Goal: Check status: Check status

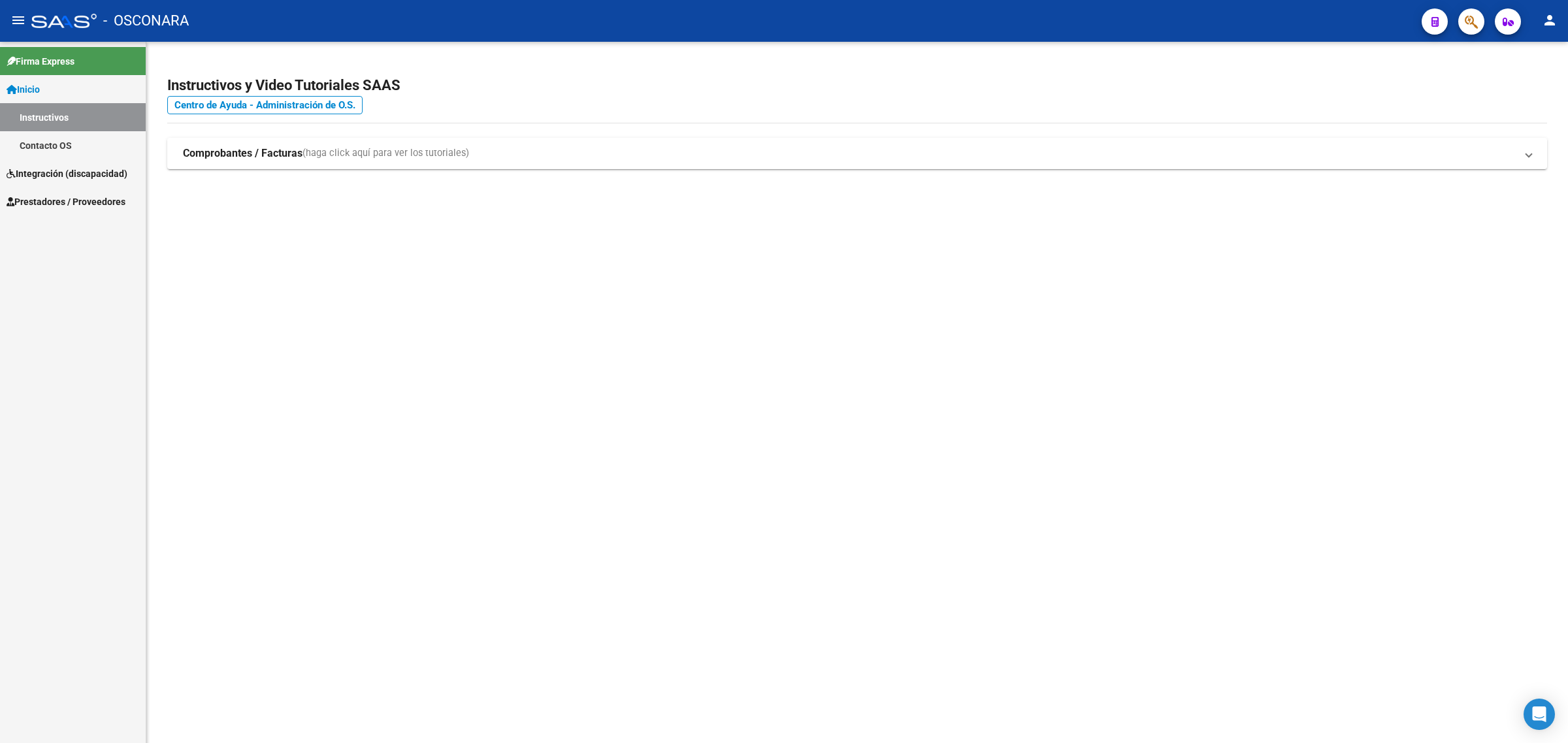
click at [65, 194] on span "Prestadores / Proveedores" at bounding box center [65, 201] width 119 height 15
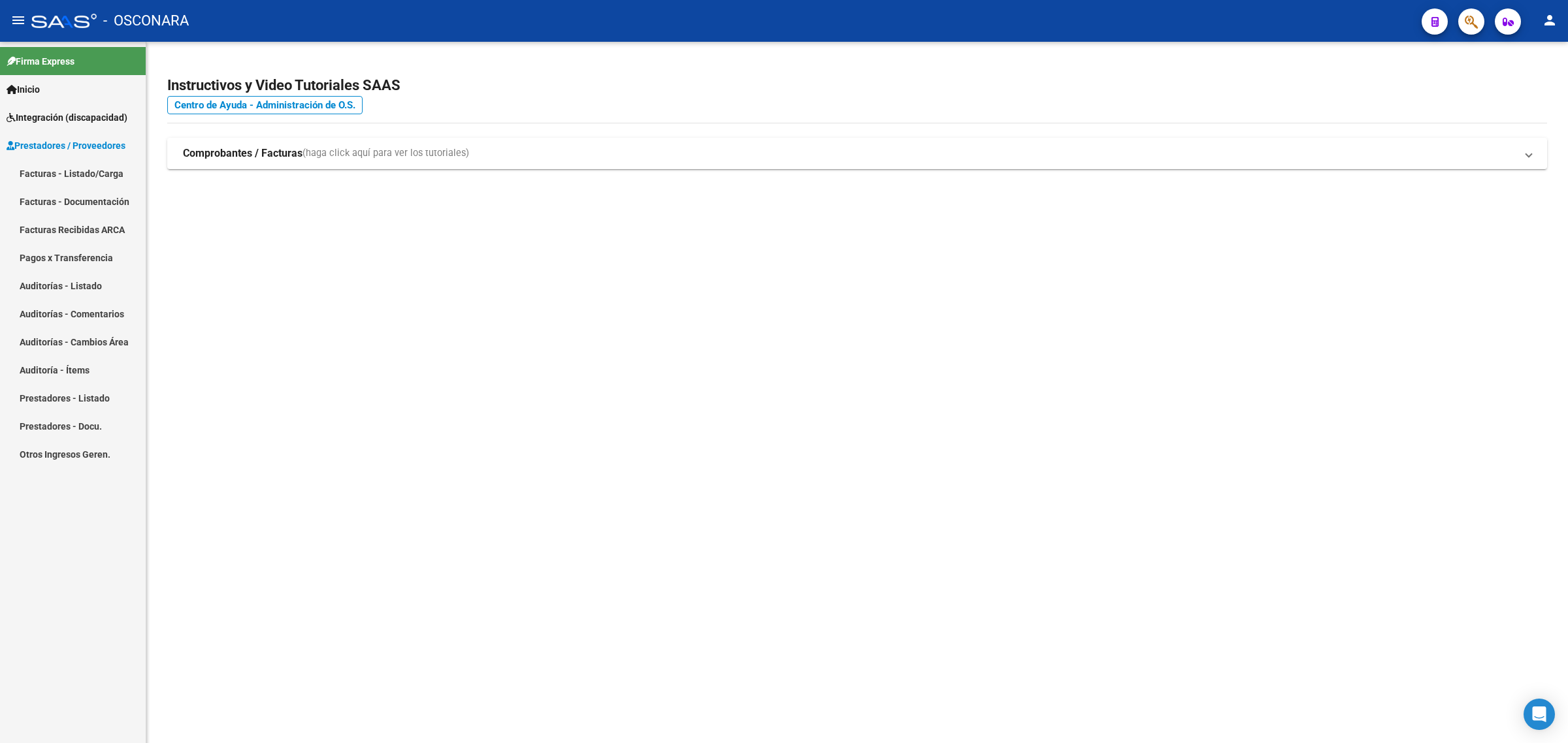
click at [95, 173] on link "Facturas - Listado/Carga" at bounding box center [72, 173] width 146 height 28
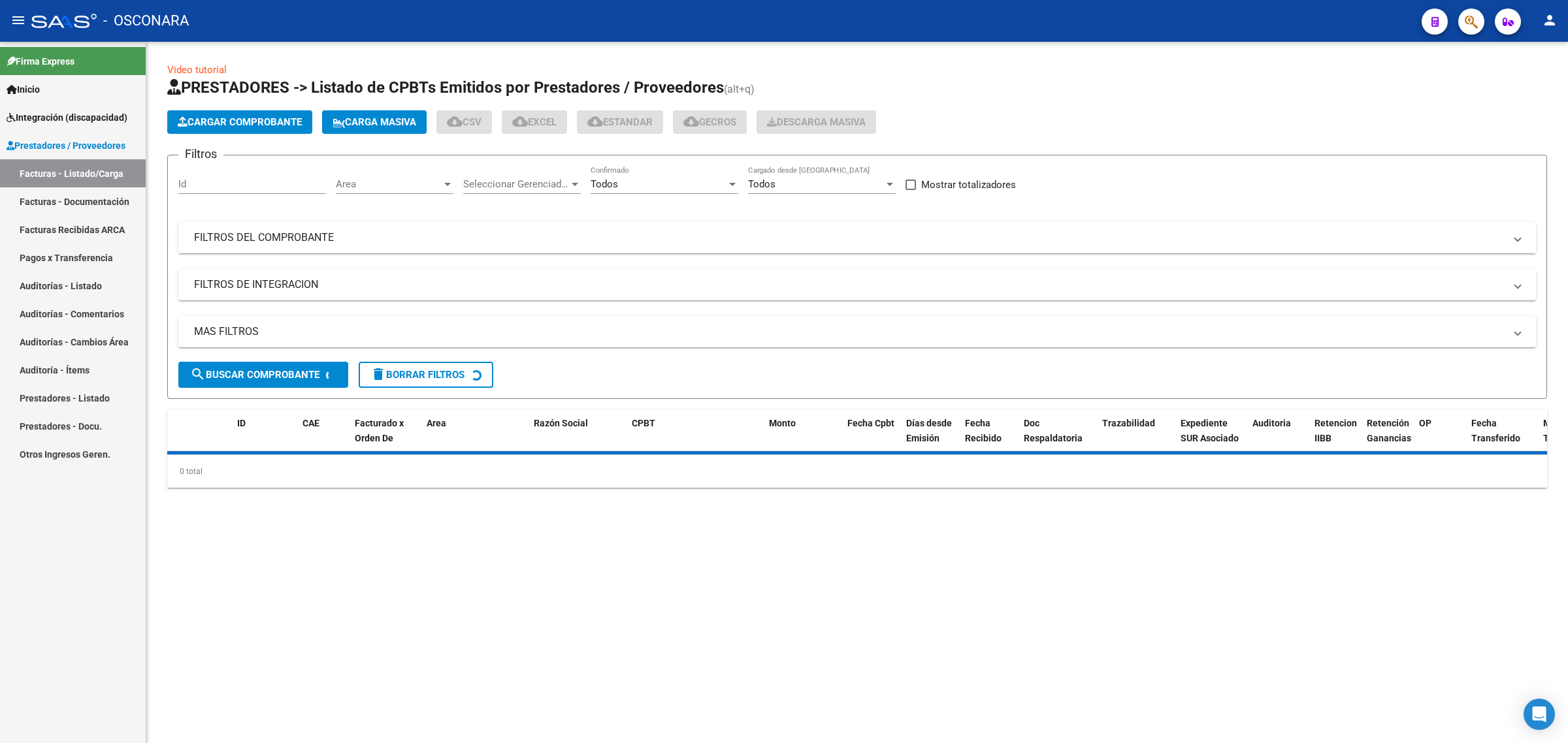
click at [270, 234] on mat-panel-title "FILTROS DEL COMPROBANTE" at bounding box center [849, 237] width 1310 height 15
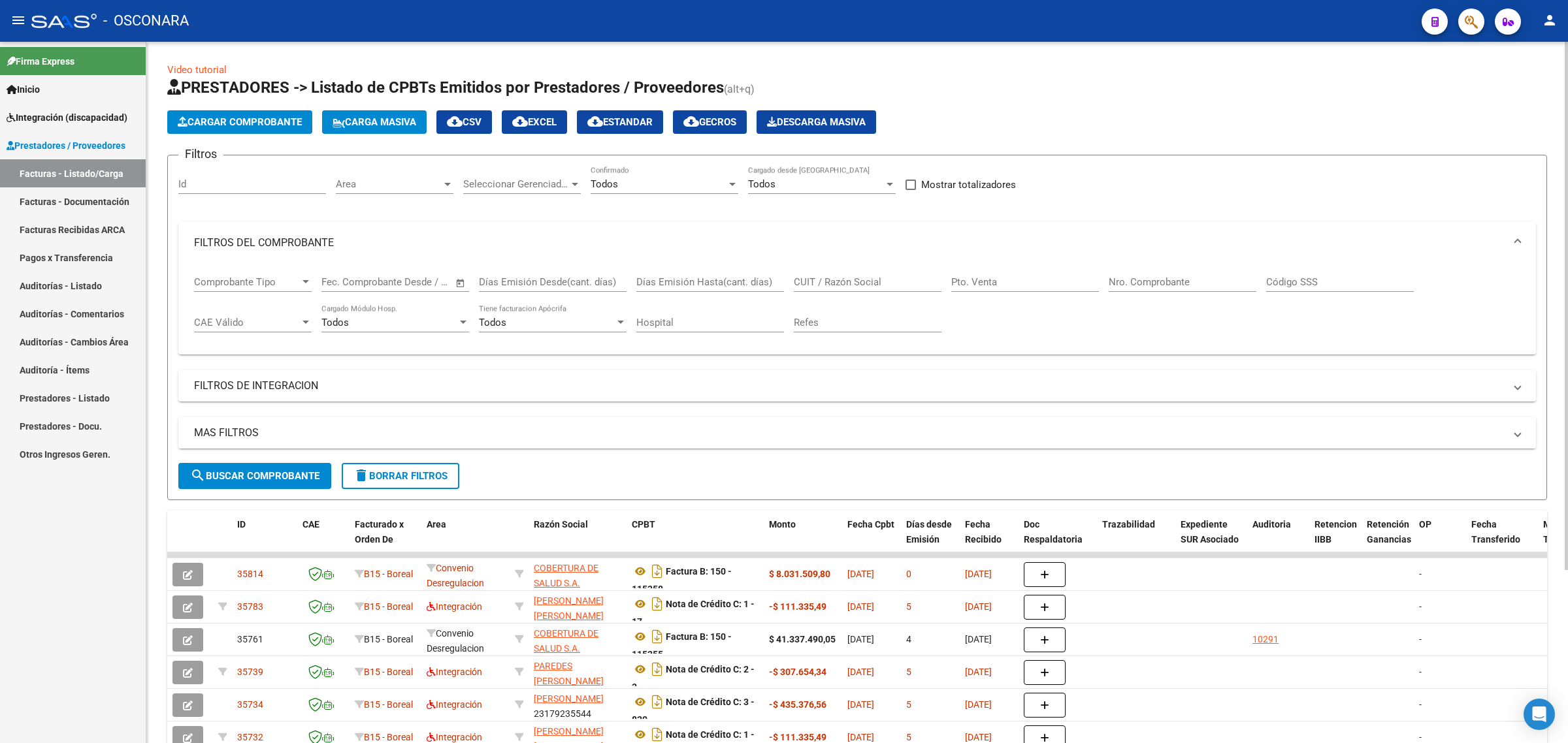
click at [240, 420] on mat-expansion-panel-header "MAS FILTROS" at bounding box center [857, 432] width 1358 height 31
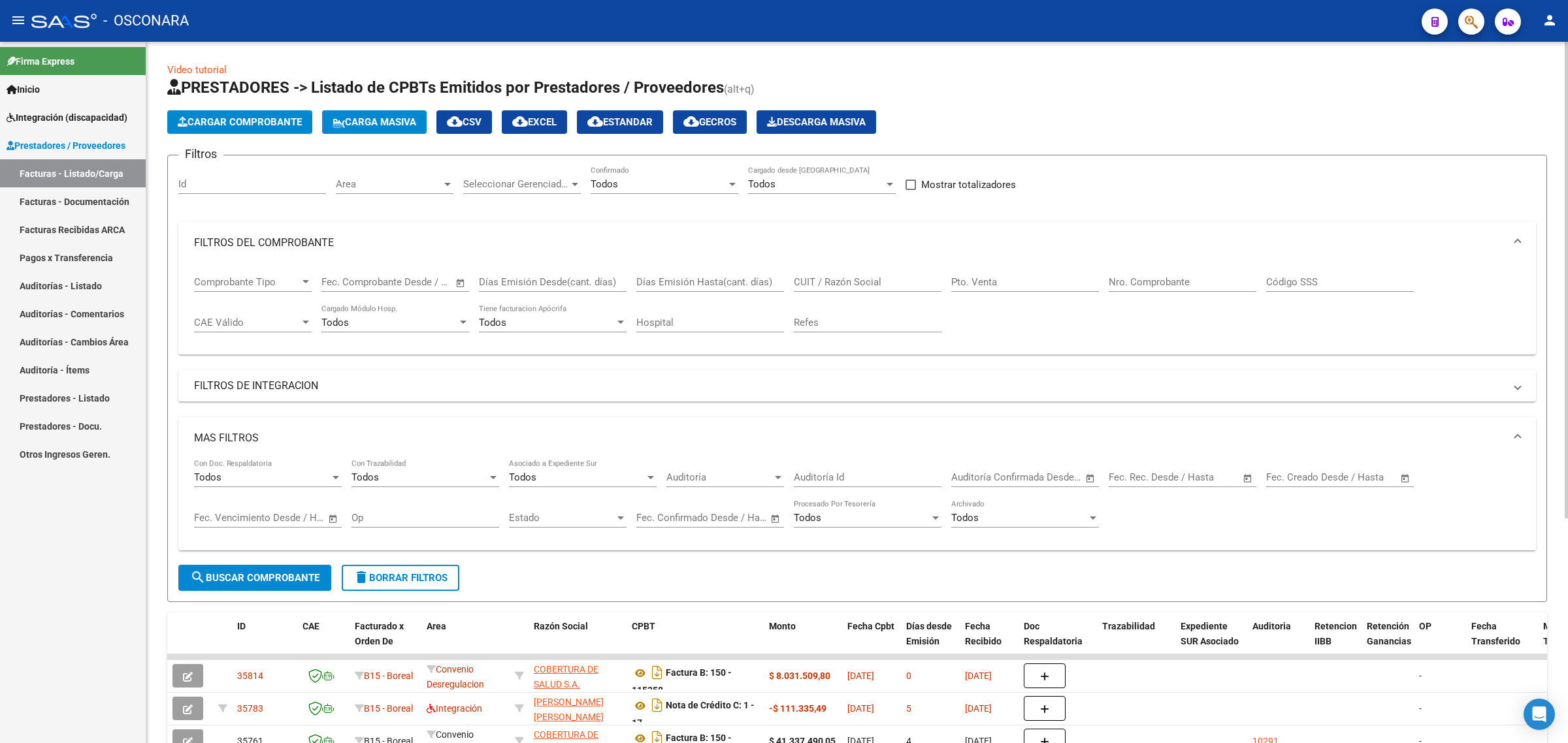
click at [377, 373] on mat-expansion-panel-header "FILTROS DE INTEGRACION" at bounding box center [857, 386] width 1358 height 31
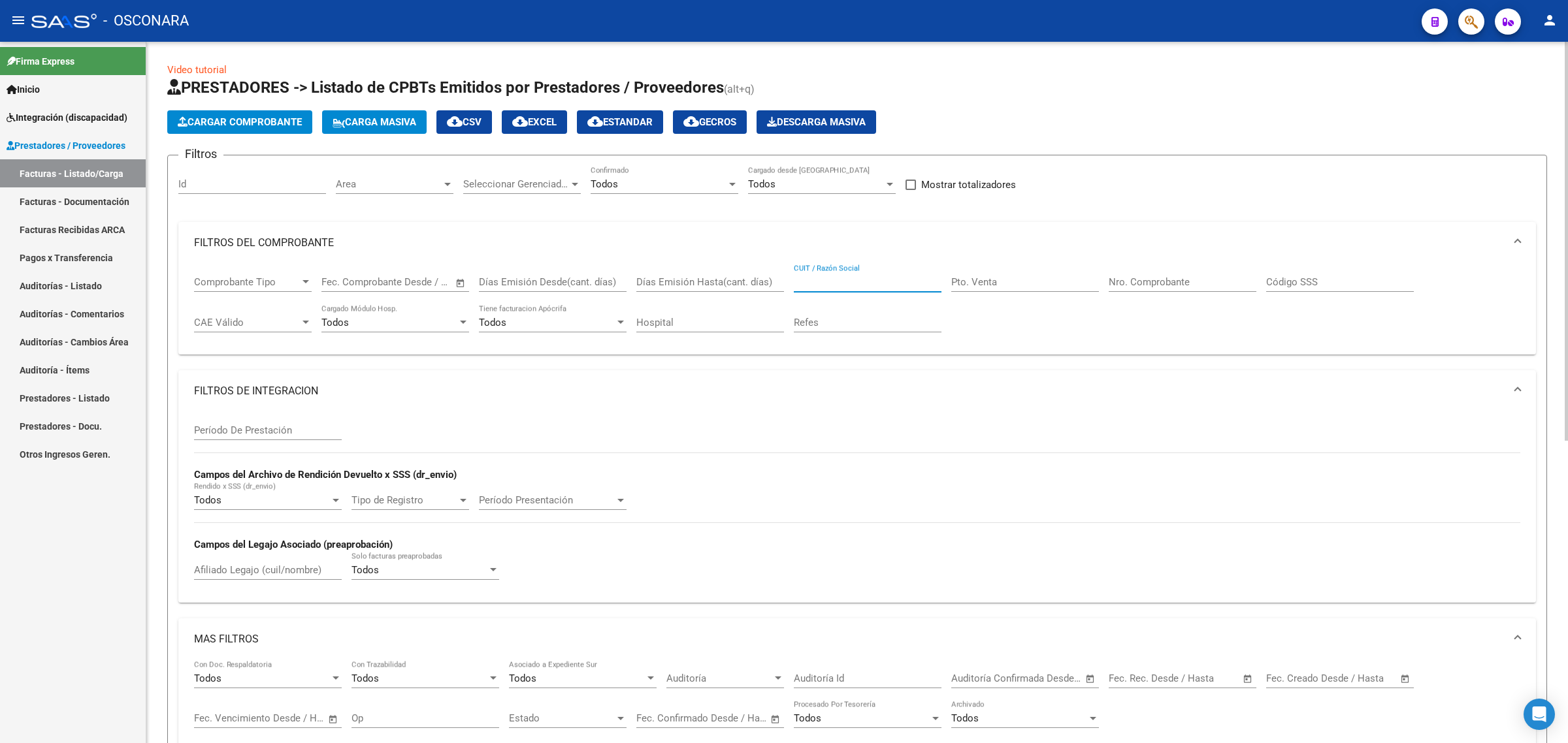
click at [827, 279] on input "CUIT / Razón Social" at bounding box center [868, 282] width 148 height 12
paste input "20210256394"
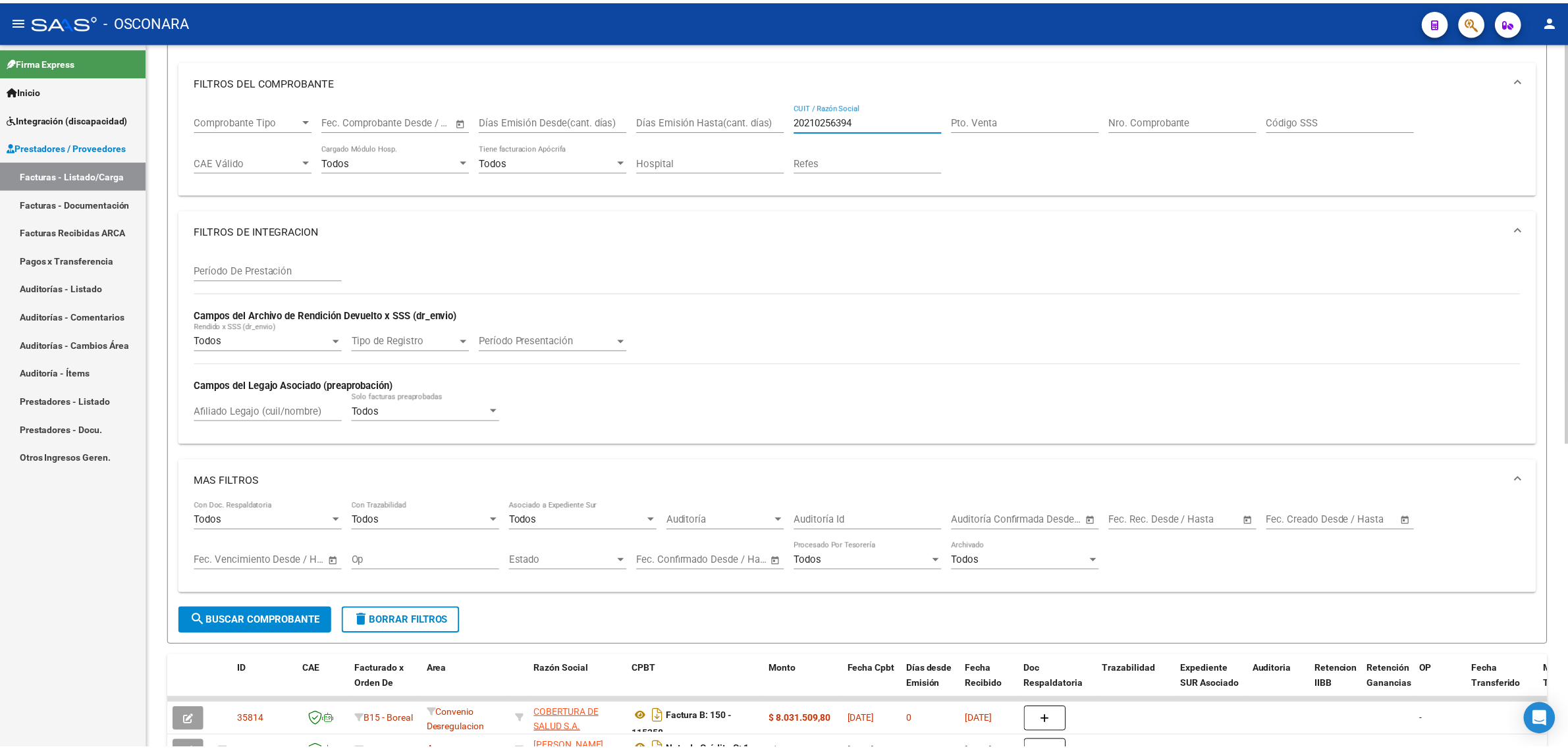
scroll to position [329, 0]
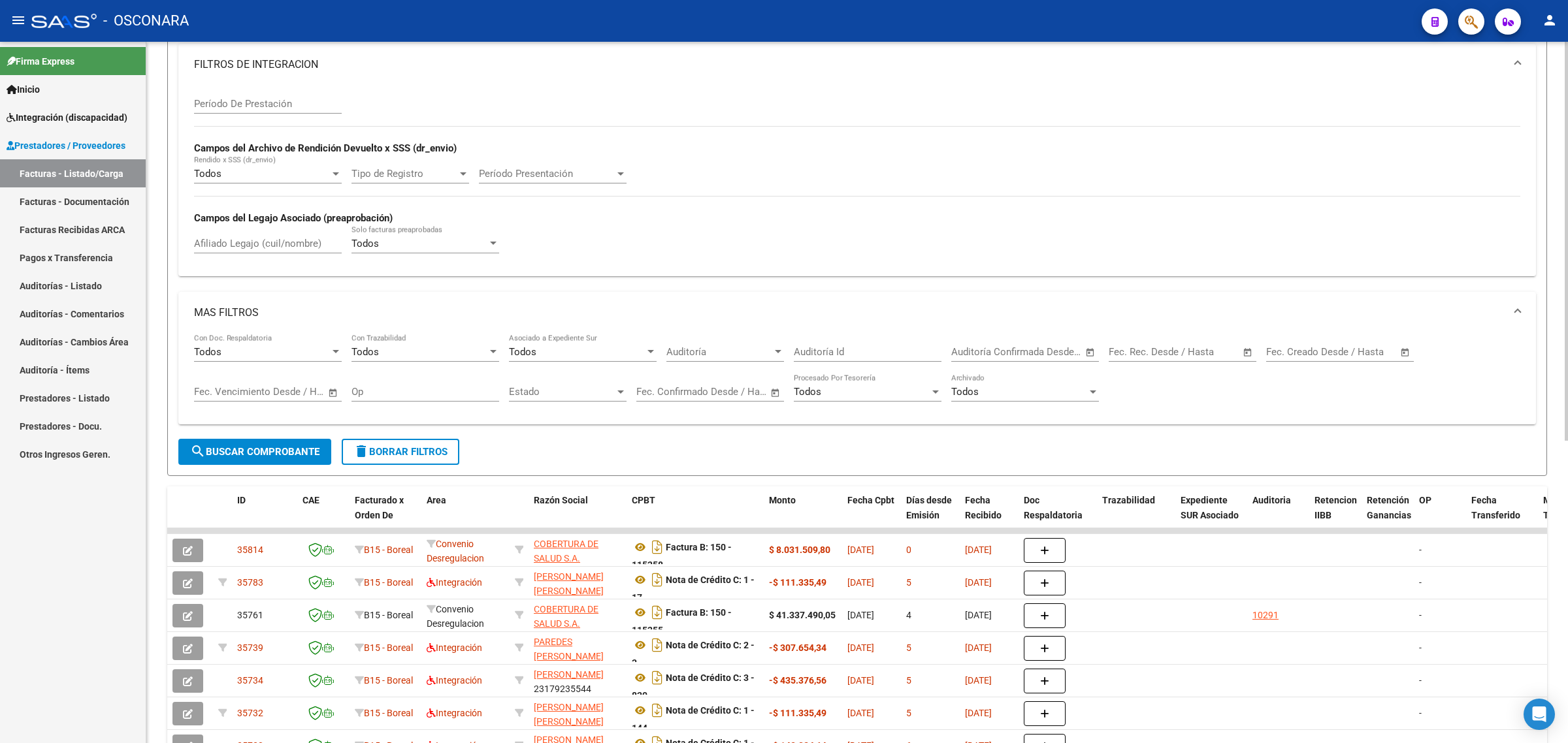
type input "20210256394"
click at [255, 432] on div "MAS FILTROS Todos Con Doc. Respaldatoria Todos Con Trazabilidad Todos Asociado …" at bounding box center [857, 366] width 1358 height 148
click at [255, 441] on button "search Buscar Comprobante" at bounding box center [254, 452] width 153 height 26
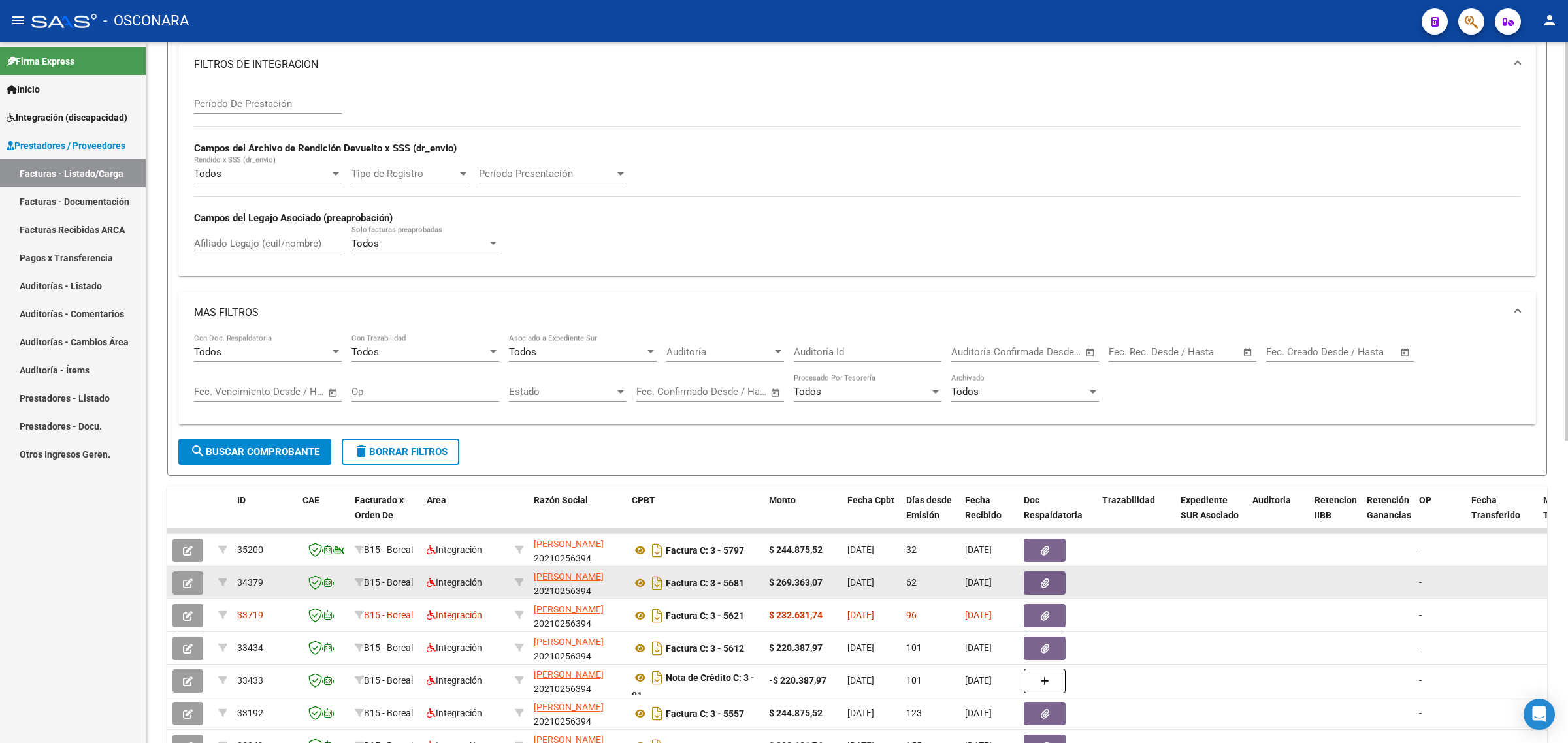
click at [187, 579] on icon "button" at bounding box center [188, 584] width 10 height 10
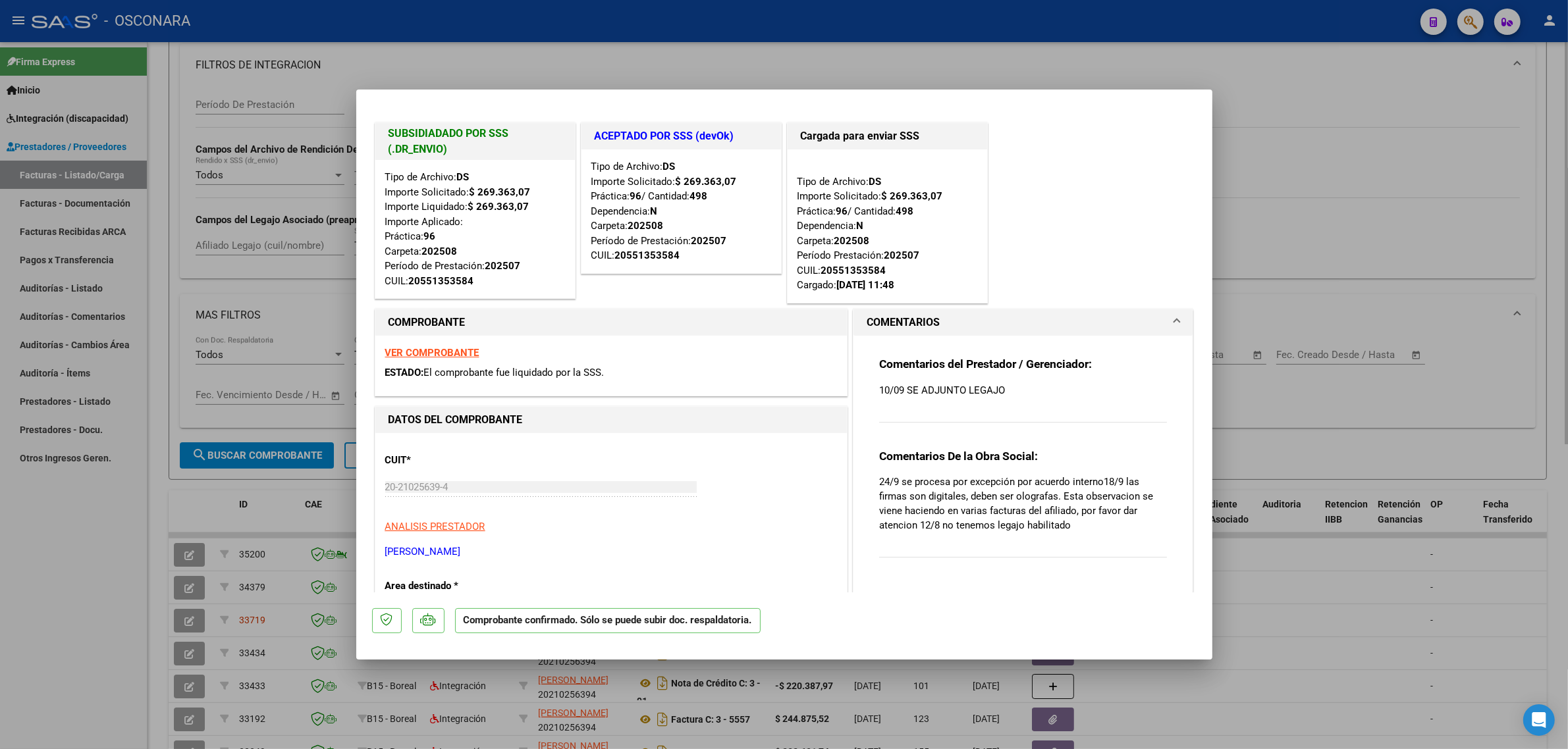
click at [176, 485] on div at bounding box center [784, 374] width 1568 height 749
type input "$ 0,00"
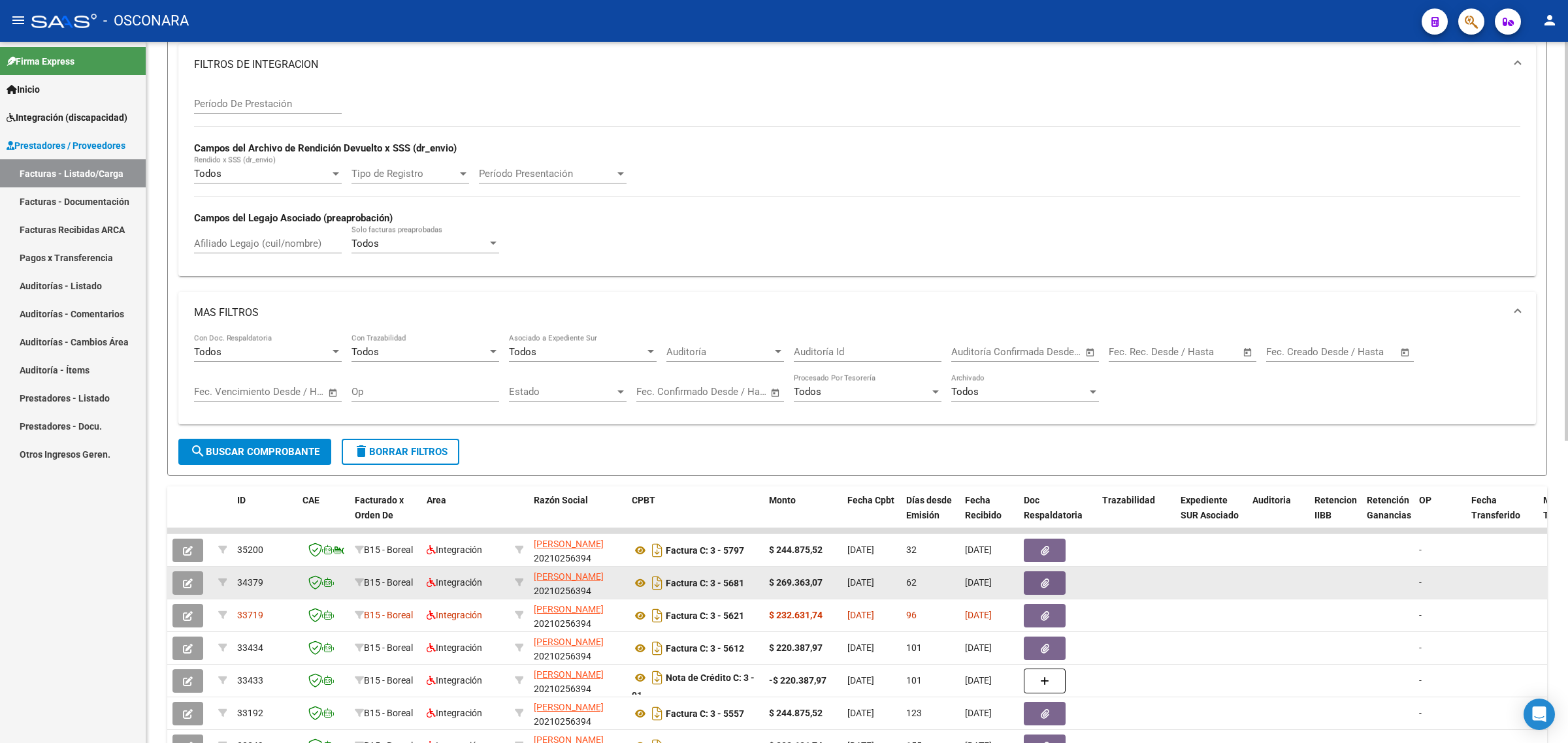
click at [188, 579] on icon "button" at bounding box center [188, 584] width 10 height 10
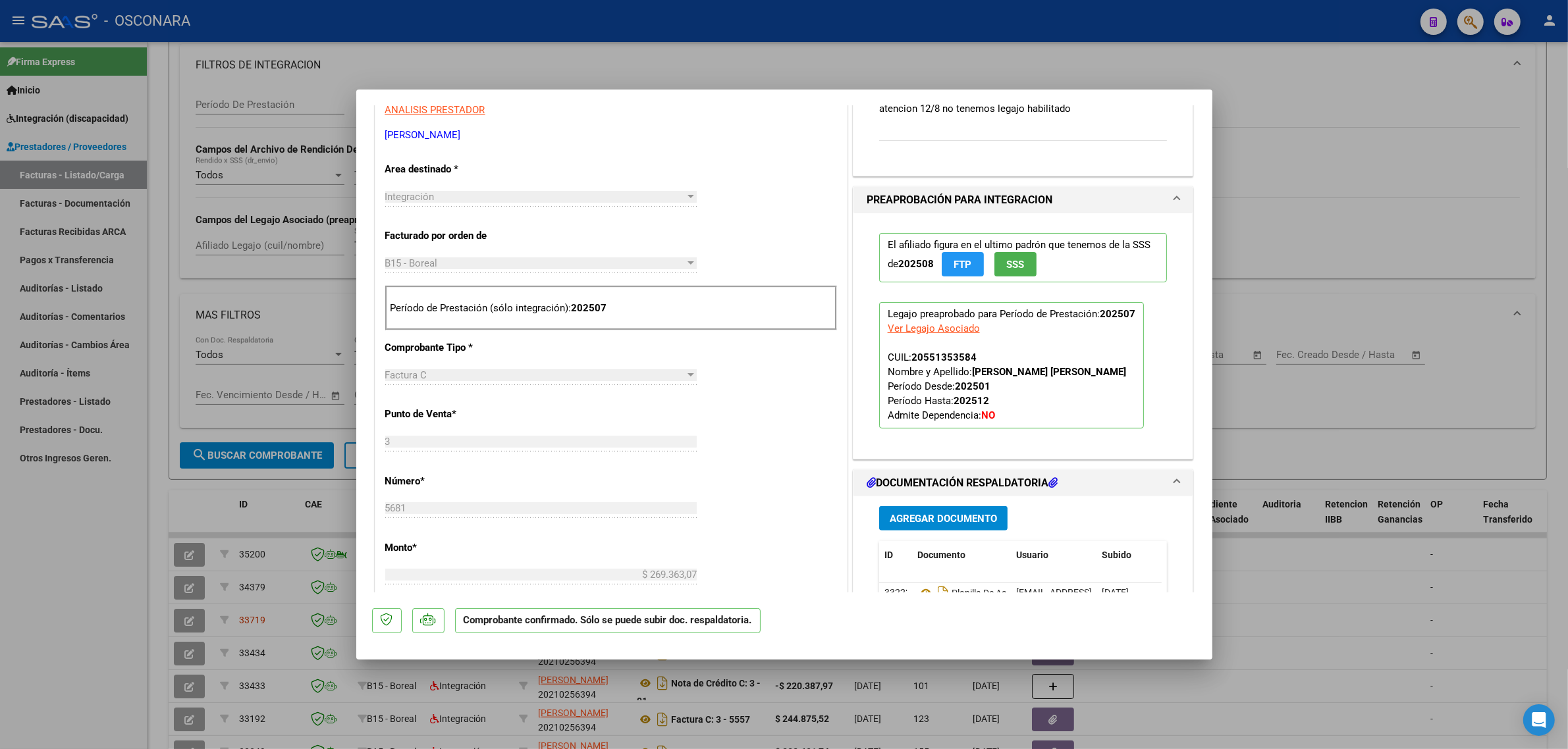
scroll to position [493, 0]
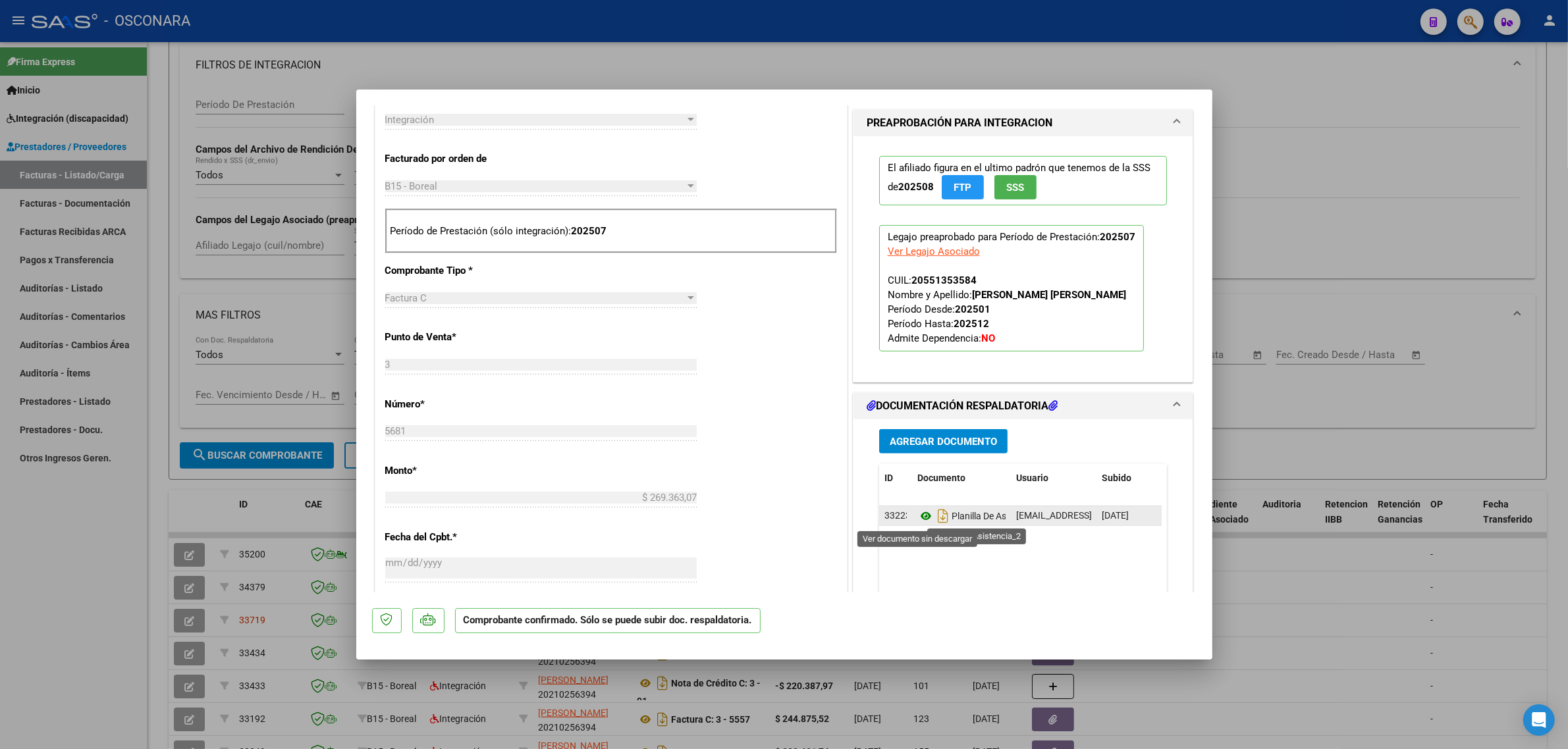
click at [917, 515] on icon at bounding box center [925, 516] width 17 height 16
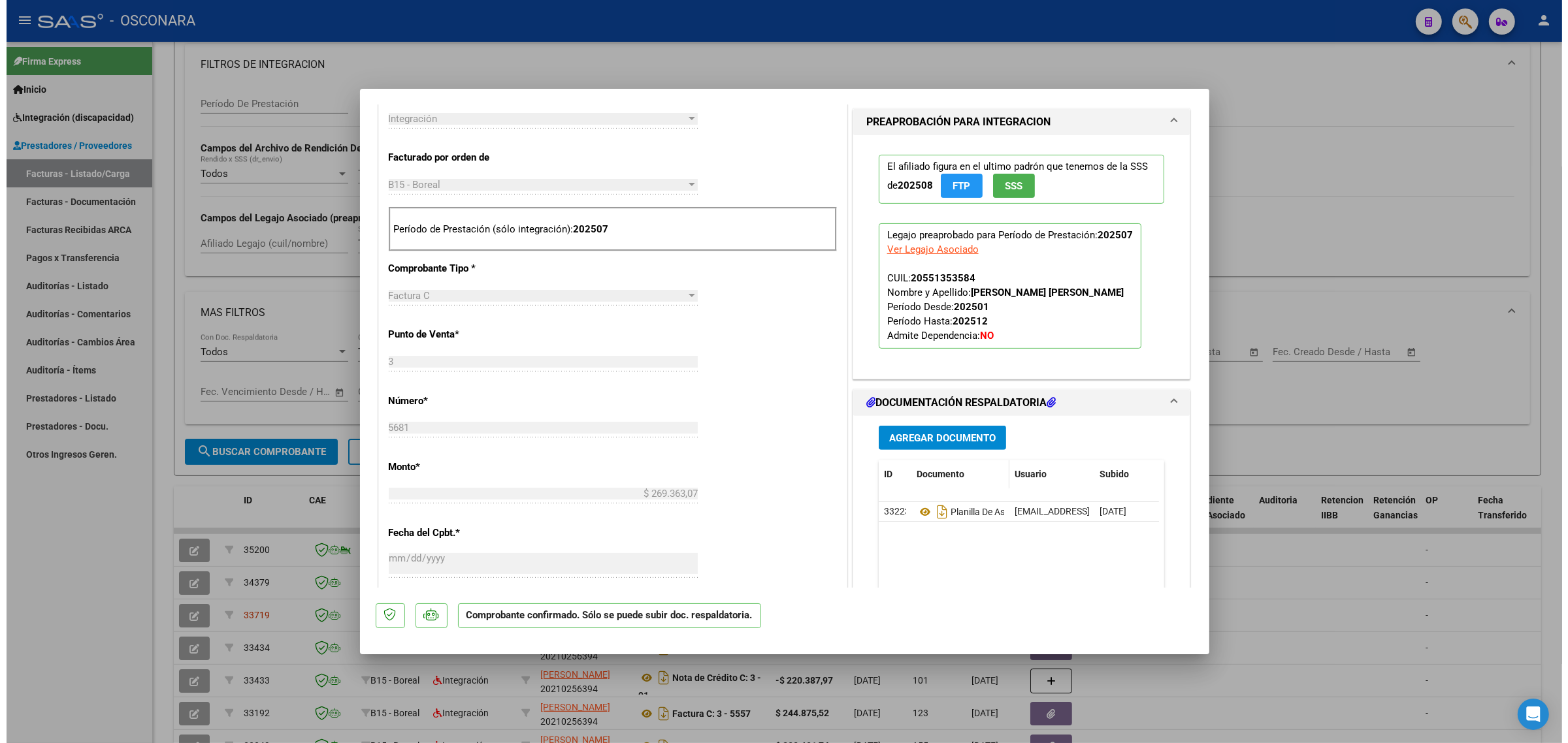
scroll to position [163, 0]
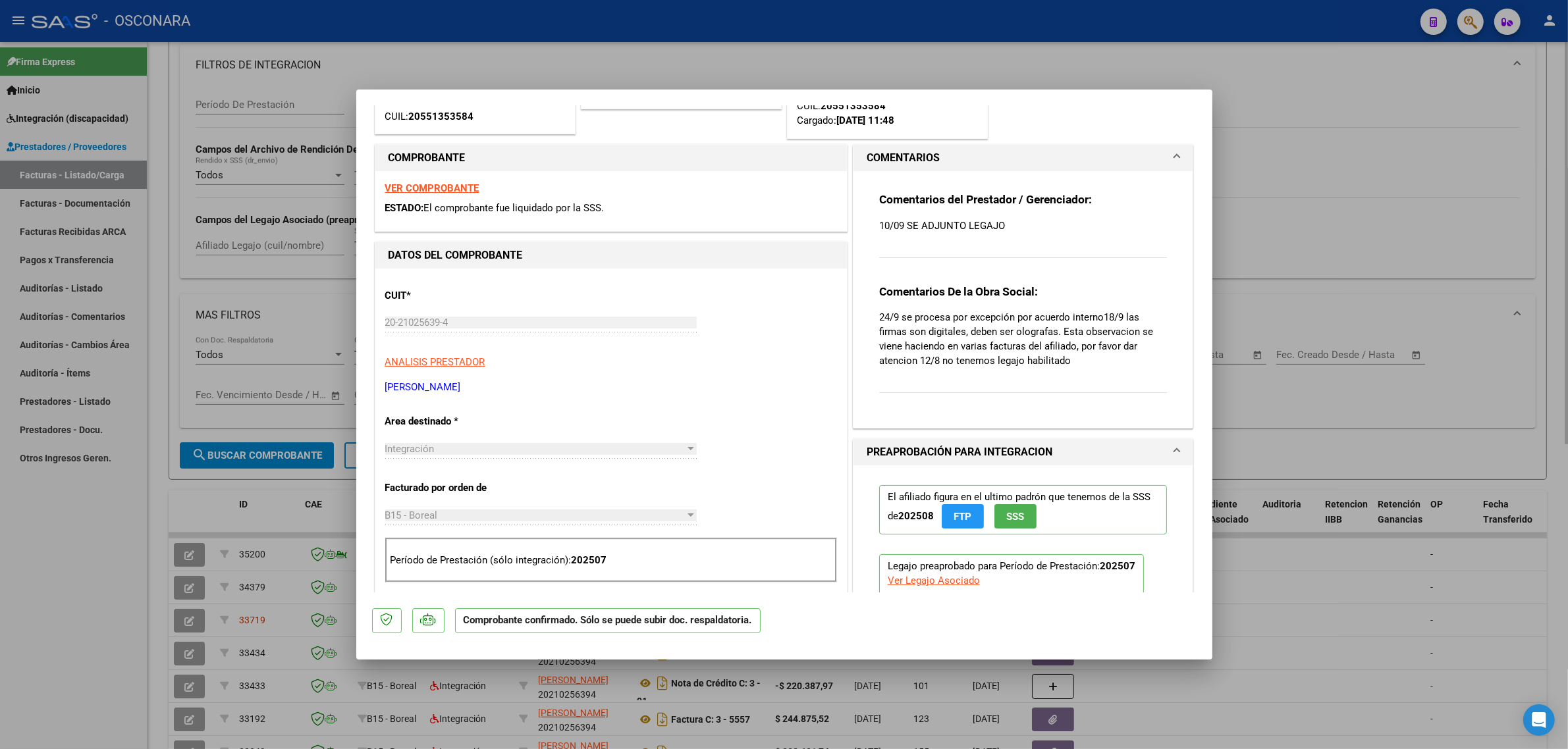
drag, startPoint x: 229, startPoint y: 482, endPoint x: 224, endPoint y: 439, distance: 43.3
click at [229, 482] on div at bounding box center [784, 374] width 1568 height 749
type input "$ 0,00"
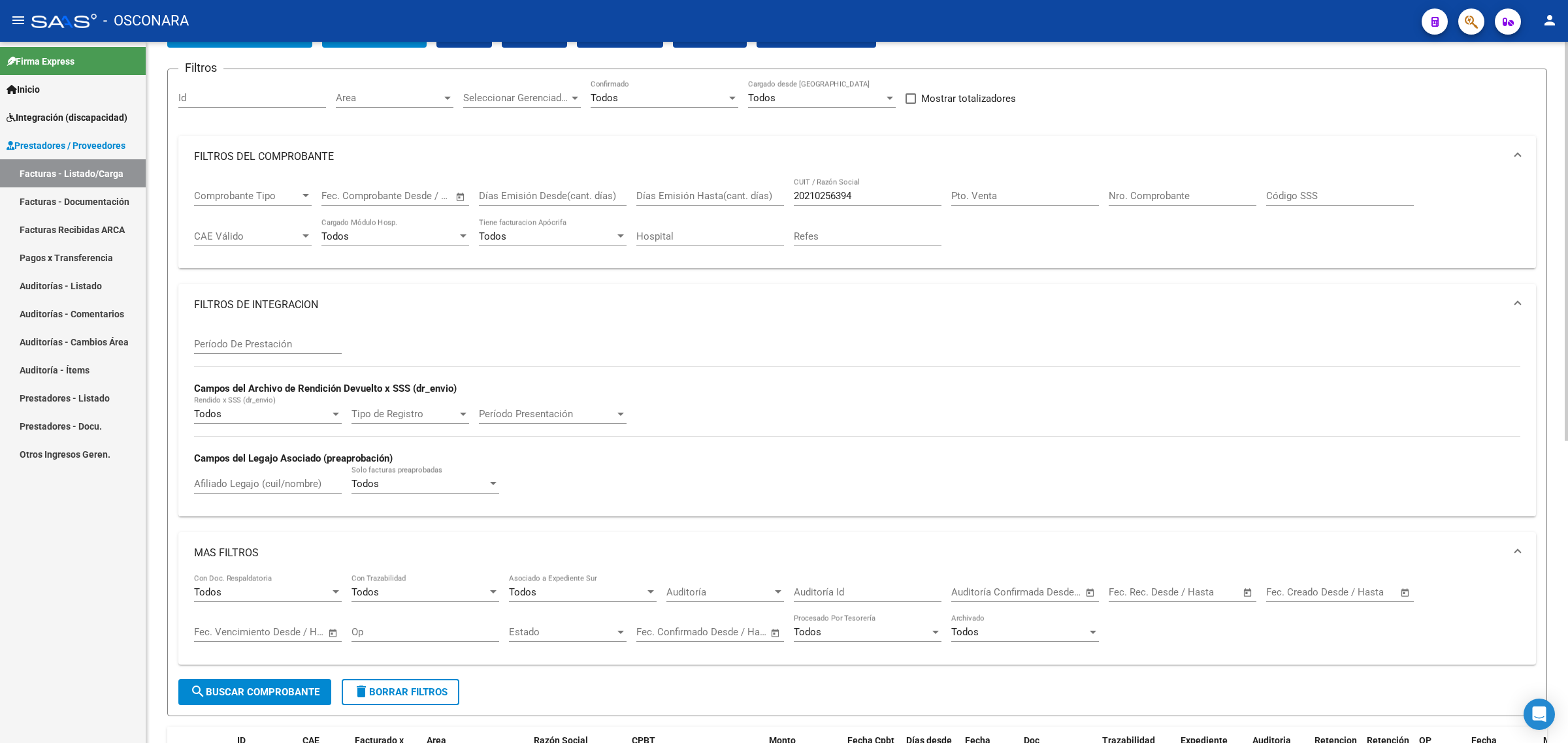
scroll to position [0, 0]
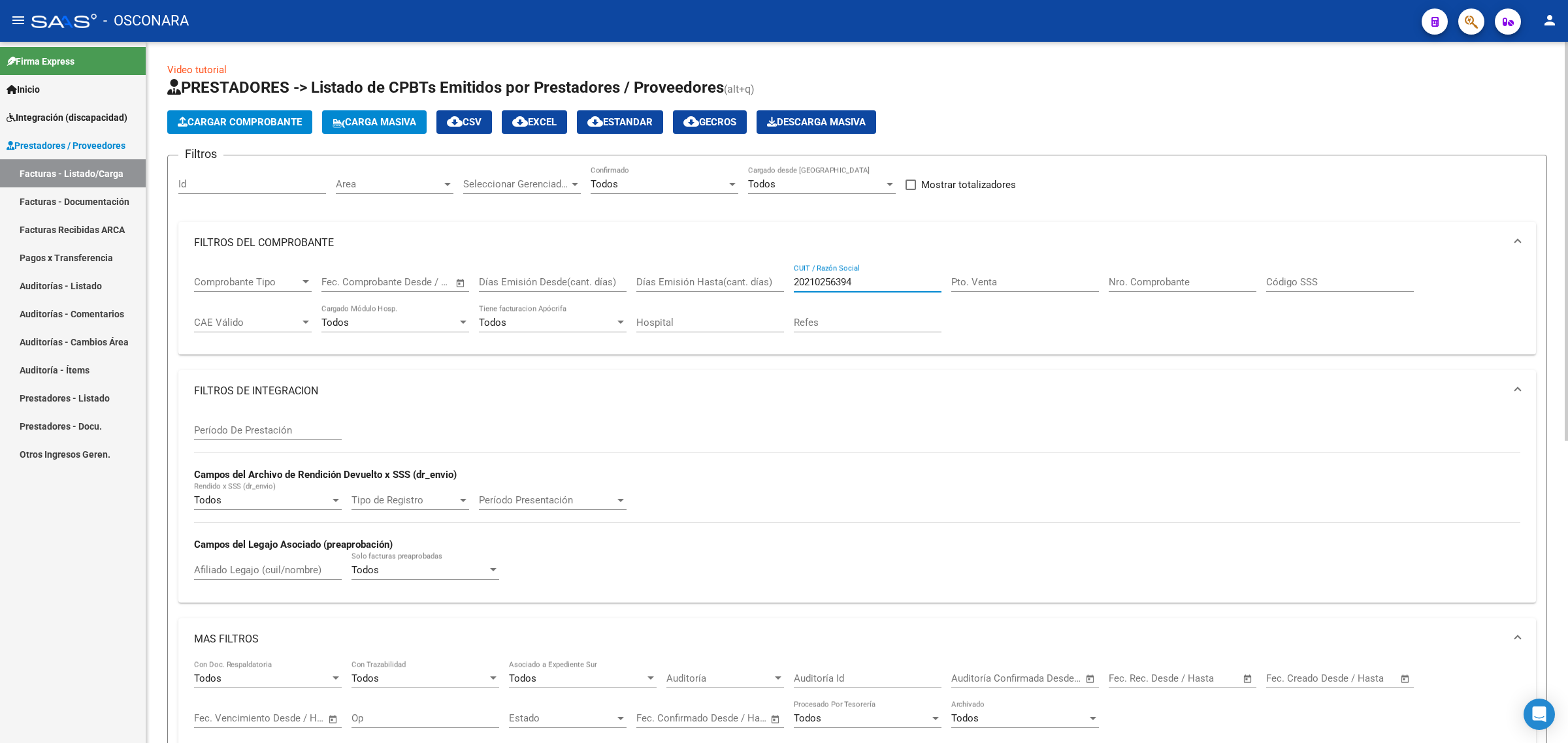
click at [817, 281] on input "20210256394" at bounding box center [868, 282] width 148 height 12
paste input "7110809129"
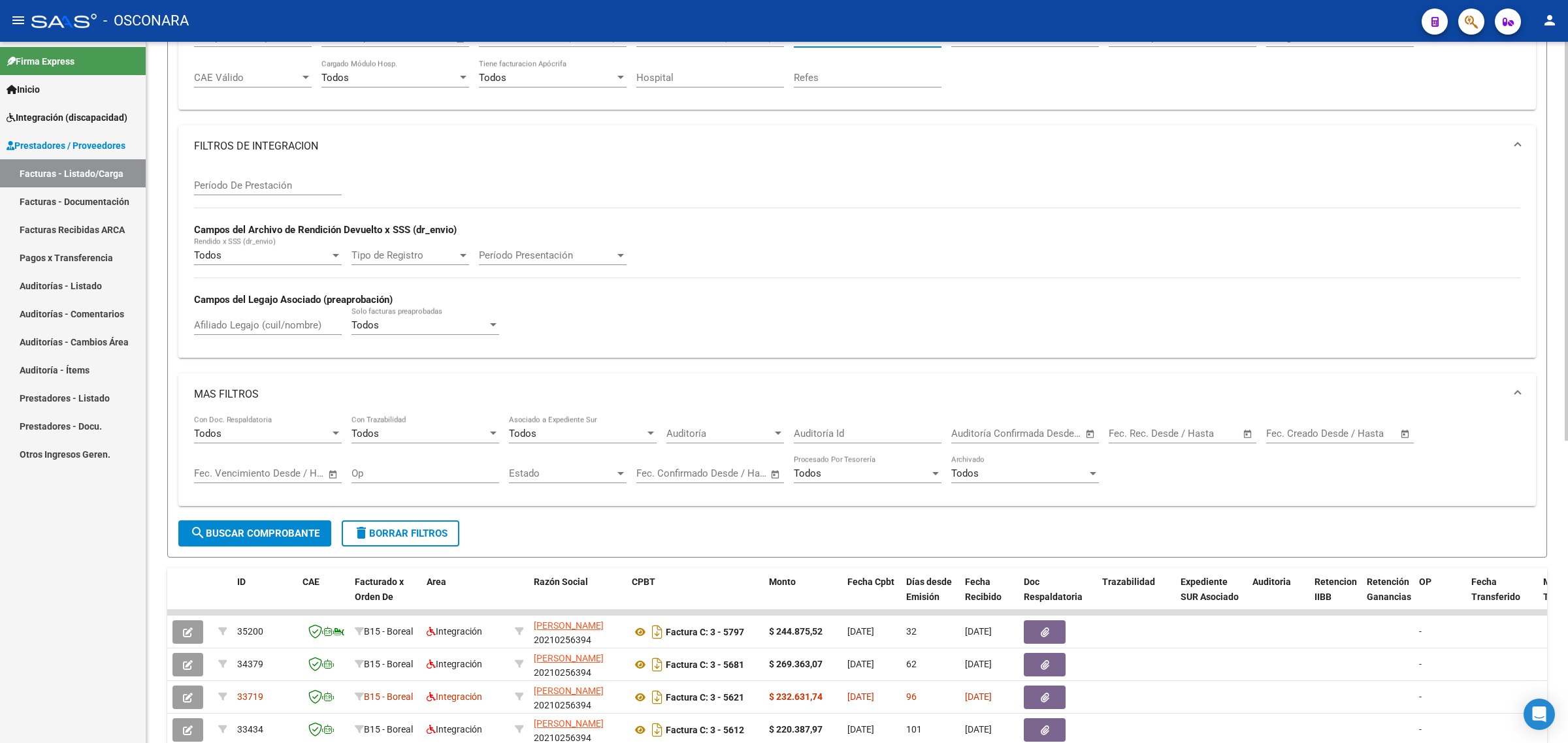
type input "27110809129"
click at [255, 531] on span "search Buscar Comprobante" at bounding box center [255, 533] width 130 height 12
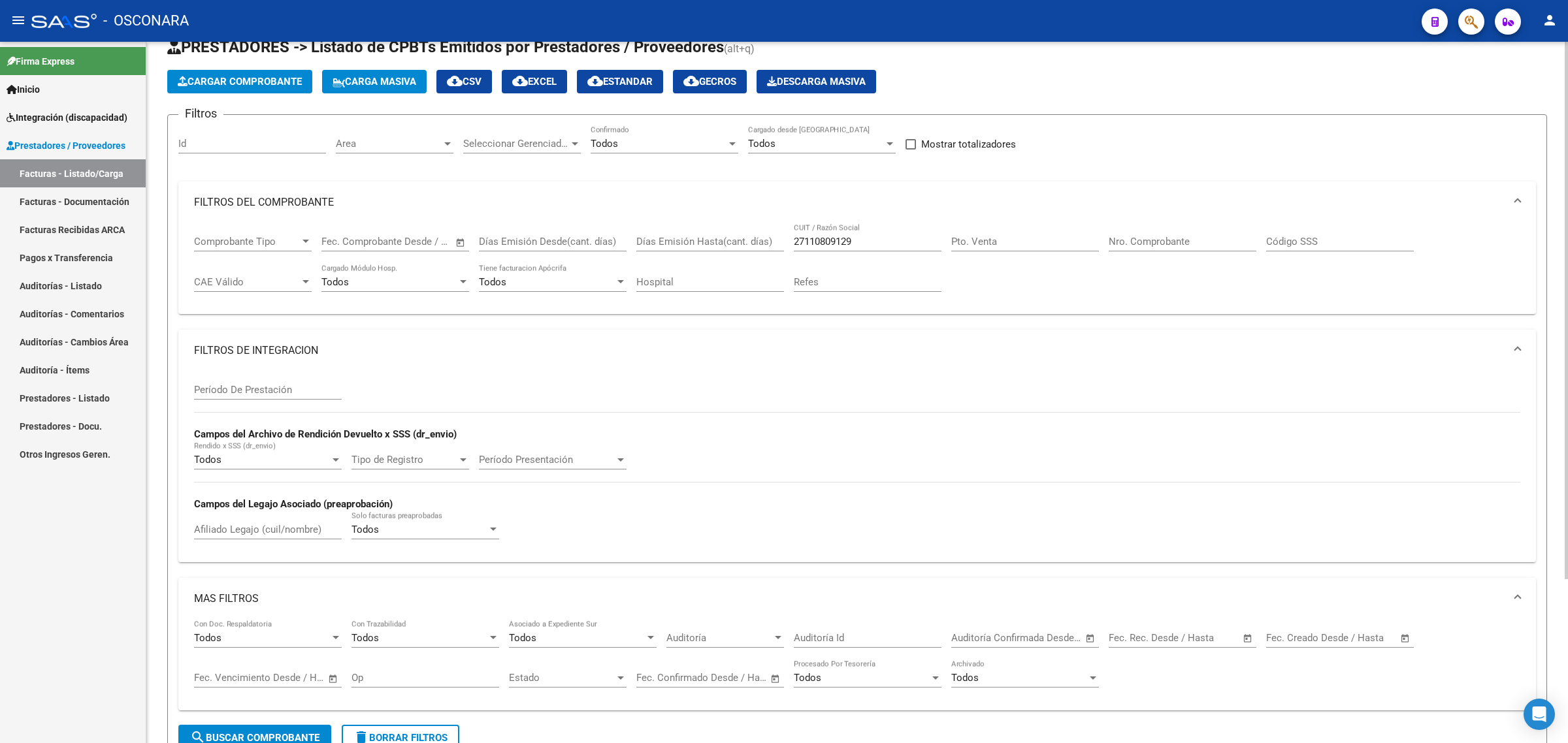
scroll to position [0, 0]
